Goal: Transaction & Acquisition: Purchase product/service

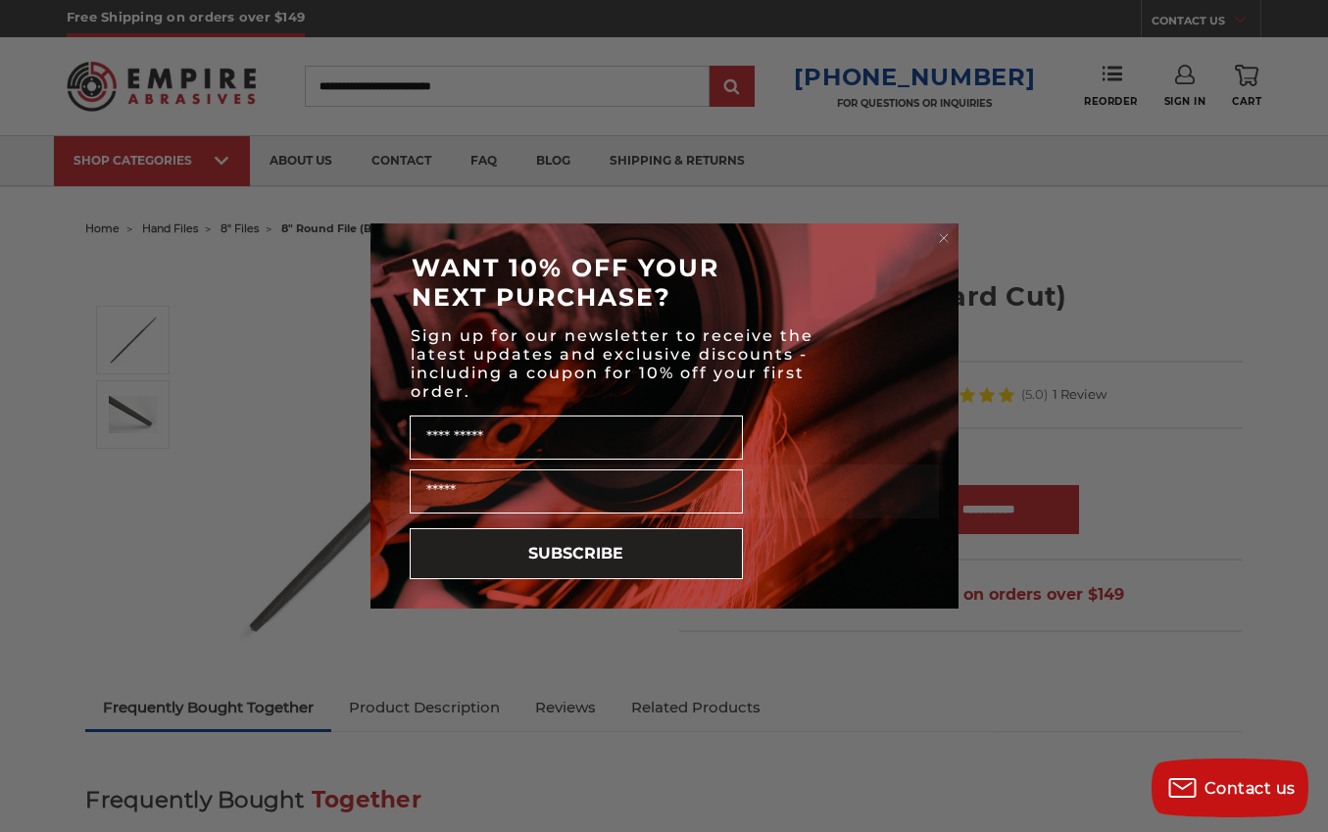
click at [945, 238] on circle "Close dialog" at bounding box center [943, 238] width 19 height 19
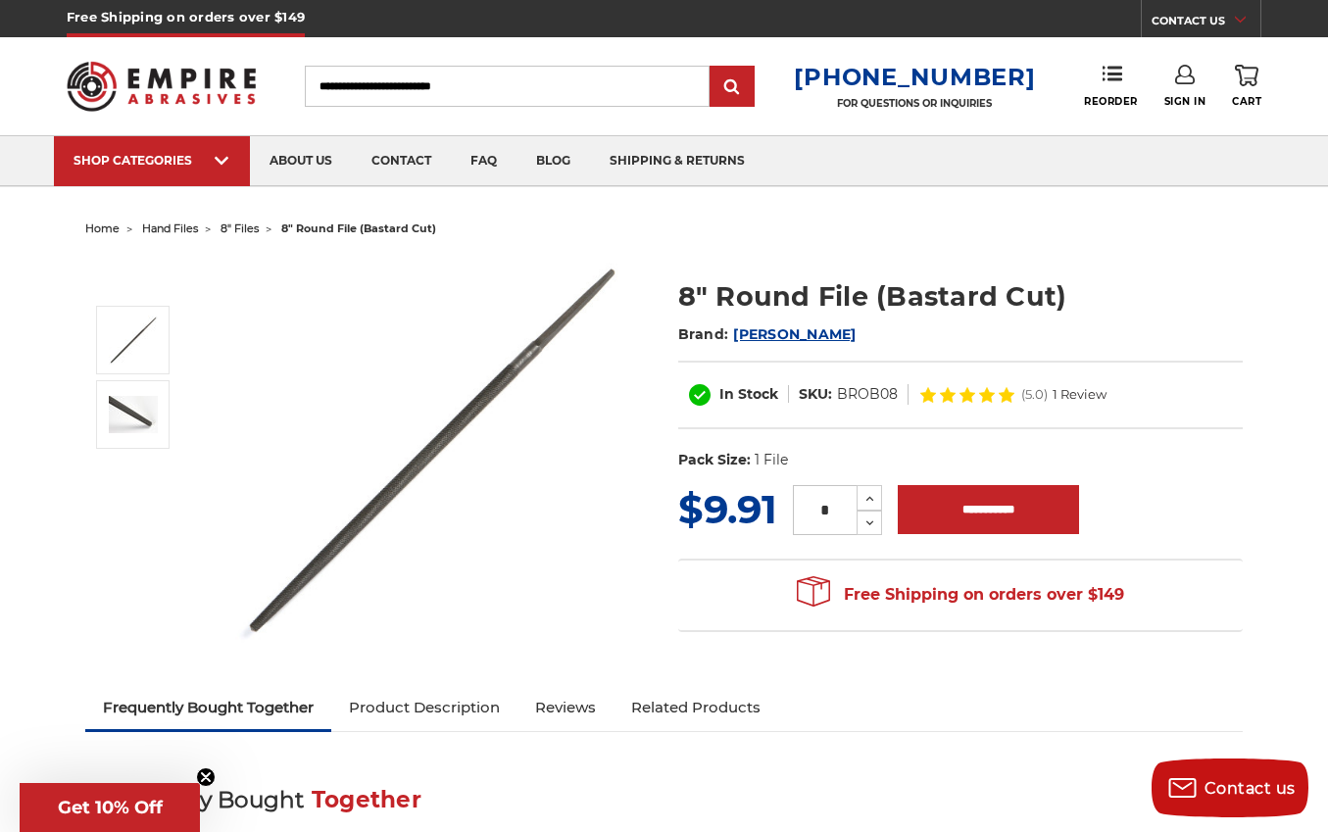
click at [356, 92] on input "Search" at bounding box center [507, 86] width 405 height 41
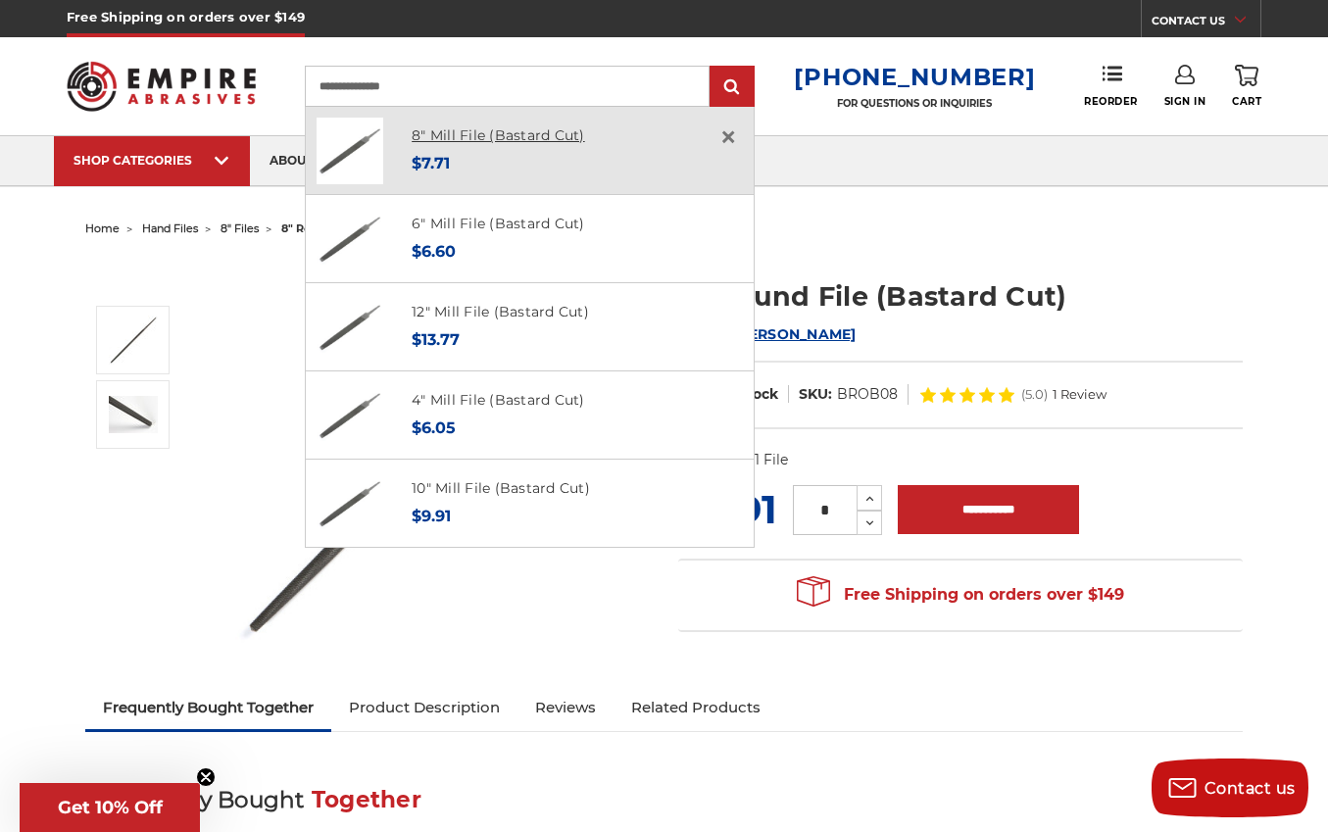
type input "**********"
click at [482, 136] on link "8" Mill File (Bastard Cut)" at bounding box center [497, 135] width 173 height 18
